Goal: Check status

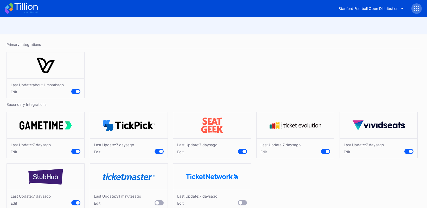
click at [27, 10] on icon at bounding box center [21, 8] width 33 height 11
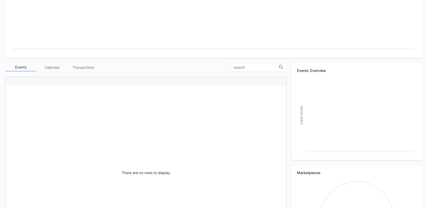
scroll to position [36, 0]
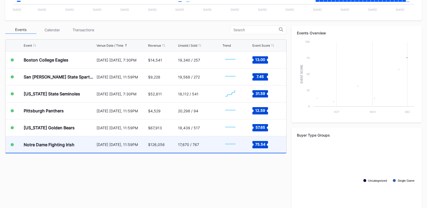
scroll to position [161, 0]
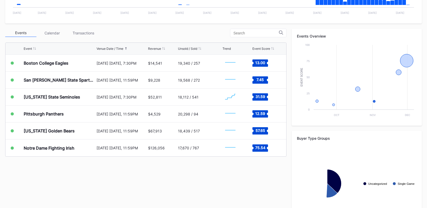
click at [83, 33] on div "Transactions" at bounding box center [83, 33] width 31 height 8
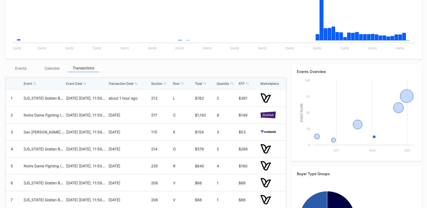
scroll to position [130, 0]
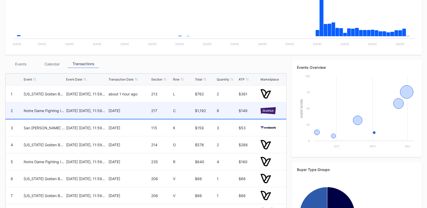
click at [118, 110] on div "Yesterday" at bounding box center [129, 110] width 41 height 4
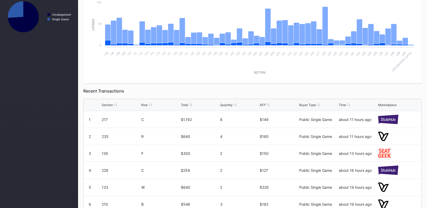
scroll to position [118, 0]
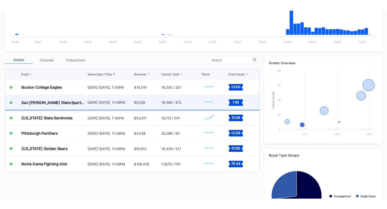
scroll to position [150, 0]
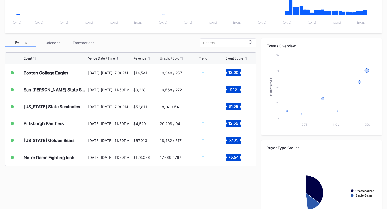
scroll to position [184, 0]
